Goal: Find specific page/section: Find specific page/section

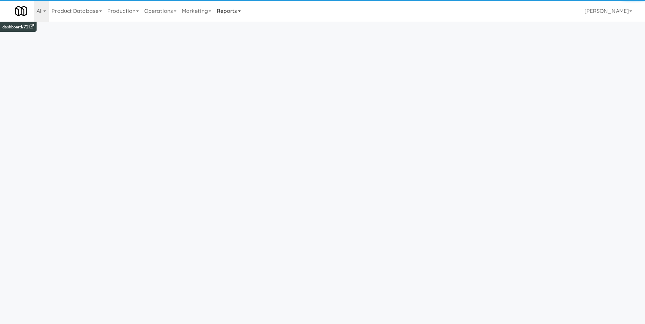
click at [233, 11] on link "Reports" at bounding box center [228, 11] width 29 height 22
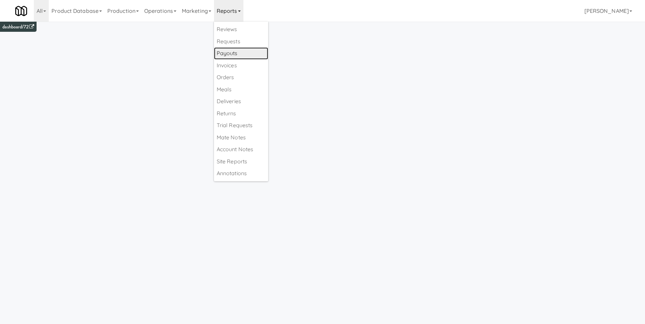
click at [247, 54] on link "Payouts" at bounding box center [241, 53] width 54 height 12
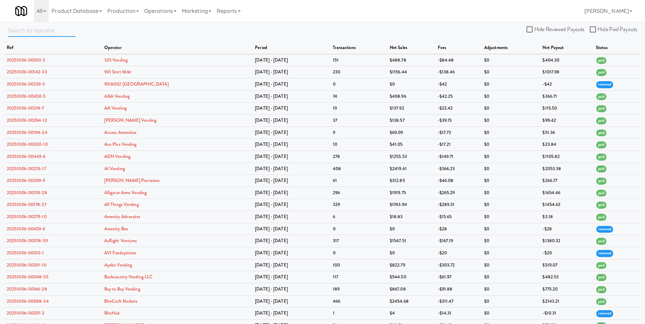
click at [25, 31] on input "text" at bounding box center [42, 30] width 68 height 13
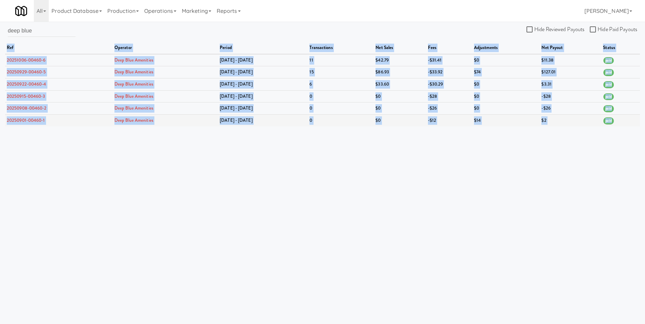
drag, startPoint x: 7, startPoint y: 46, endPoint x: 614, endPoint y: 121, distance: 611.9
click at [614, 121] on table "ref operator period transactions net sales fees adjustments net payout status 2…" at bounding box center [322, 84] width 635 height 85
copy table "ref operator period transactions net sales fees adjustments net payout status 2…"
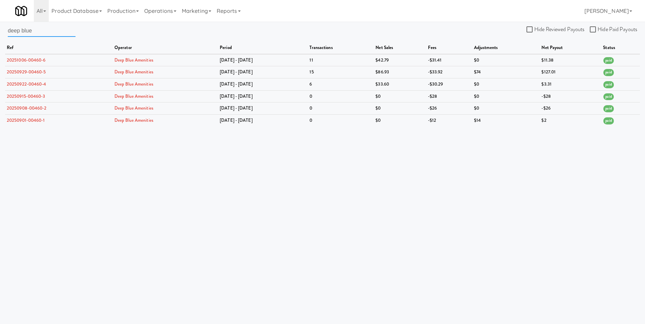
click at [42, 34] on input "deep blue" at bounding box center [42, 30] width 68 height 13
drag, startPoint x: 45, startPoint y: 33, endPoint x: -14, endPoint y: 30, distance: 58.7
click at [0, 30] on html "Okay Okay Select date: previous 2025-Oct next Su Mo Tu We Th Fr Sa 28 29 30 1 2…" at bounding box center [322, 162] width 645 height 324
type input "v for vend"
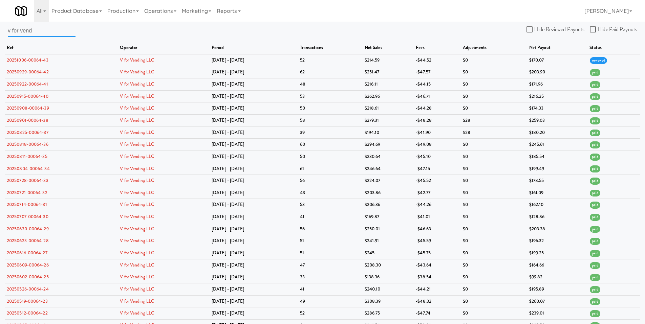
drag, startPoint x: 39, startPoint y: 27, endPoint x: -21, endPoint y: 26, distance: 60.3
click at [0, 26] on html "Okay Okay Select date: previous 2025-Oct next Su Mo Tu We Th Fr Sa 28 29 30 1 2…" at bounding box center [322, 162] width 645 height 324
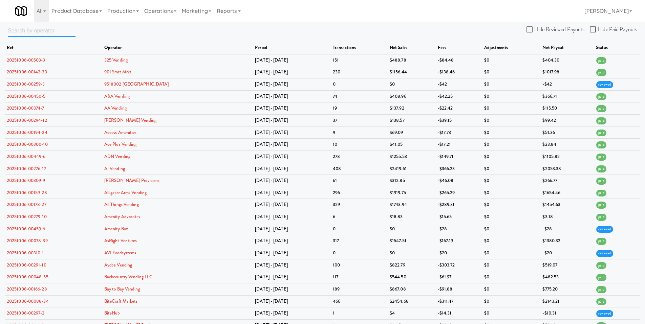
paste input "ref operator period transactions net sales fees adjustments net payout status 2…"
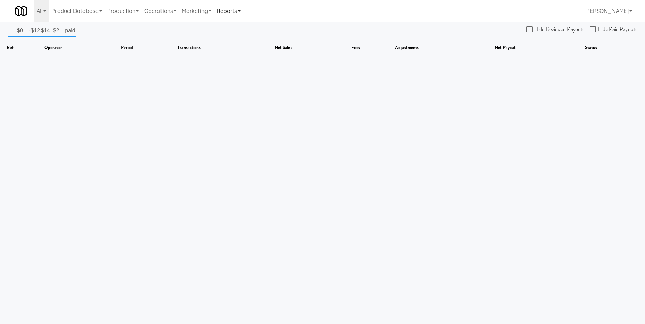
type input "ref operator period transactions net sales fees adjustments net payout status 2…"
click at [233, 10] on link "Reports" at bounding box center [228, 11] width 29 height 22
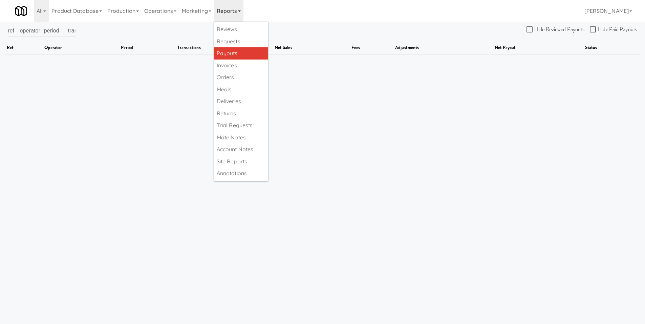
click at [249, 55] on link "Payouts" at bounding box center [241, 53] width 54 height 12
click at [94, 10] on link "Product Database" at bounding box center [77, 11] width 56 height 22
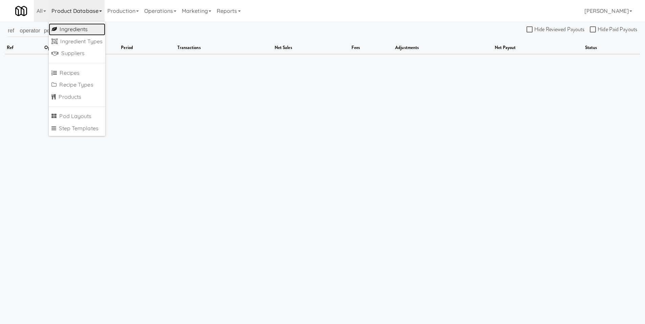
click at [80, 27] on link "Ingredients" at bounding box center [77, 29] width 57 height 12
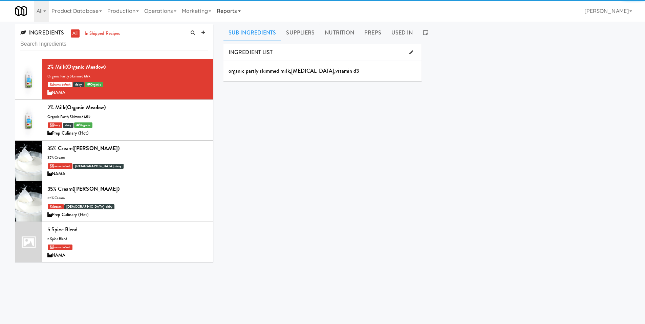
click at [227, 16] on link "Reports" at bounding box center [228, 11] width 29 height 22
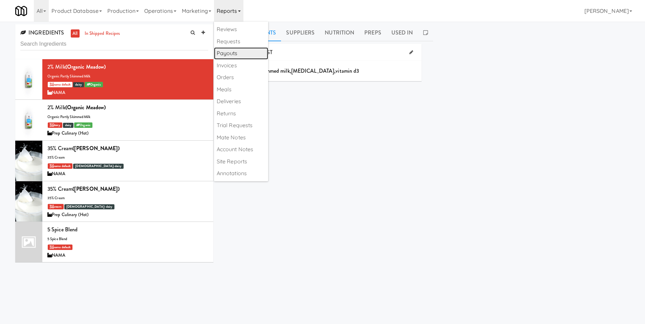
click at [248, 52] on link "Payouts" at bounding box center [241, 53] width 54 height 12
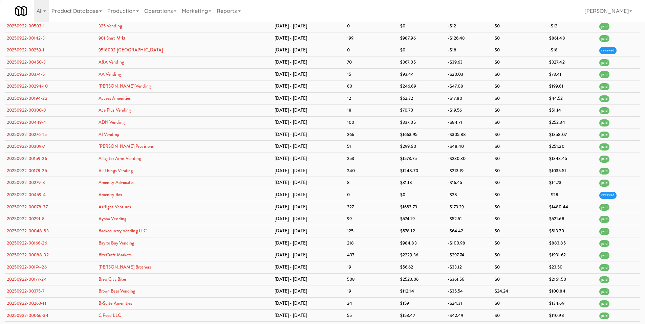
scroll to position [5527, 0]
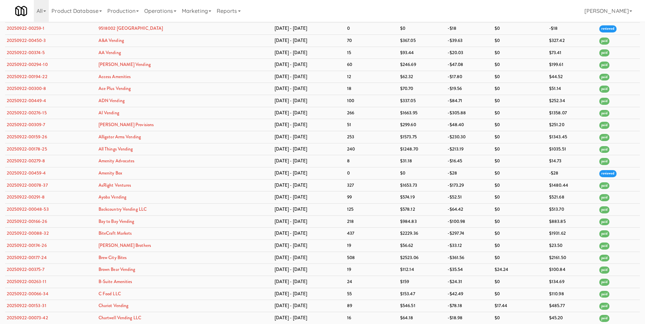
click at [545, 9] on div "All 325 Vending [URL][DOMAIN_NAME] 901 Smrt Mrkt [URL][DOMAIN_NAME] 9518002 [GE…" at bounding box center [322, 11] width 615 height 22
click at [422, 9] on div "All 325 Vending [URL][DOMAIN_NAME] 901 Smrt Mrkt [URL][DOMAIN_NAME] 9518002 [GE…" at bounding box center [322, 11] width 615 height 22
